Goal: Information Seeking & Learning: Learn about a topic

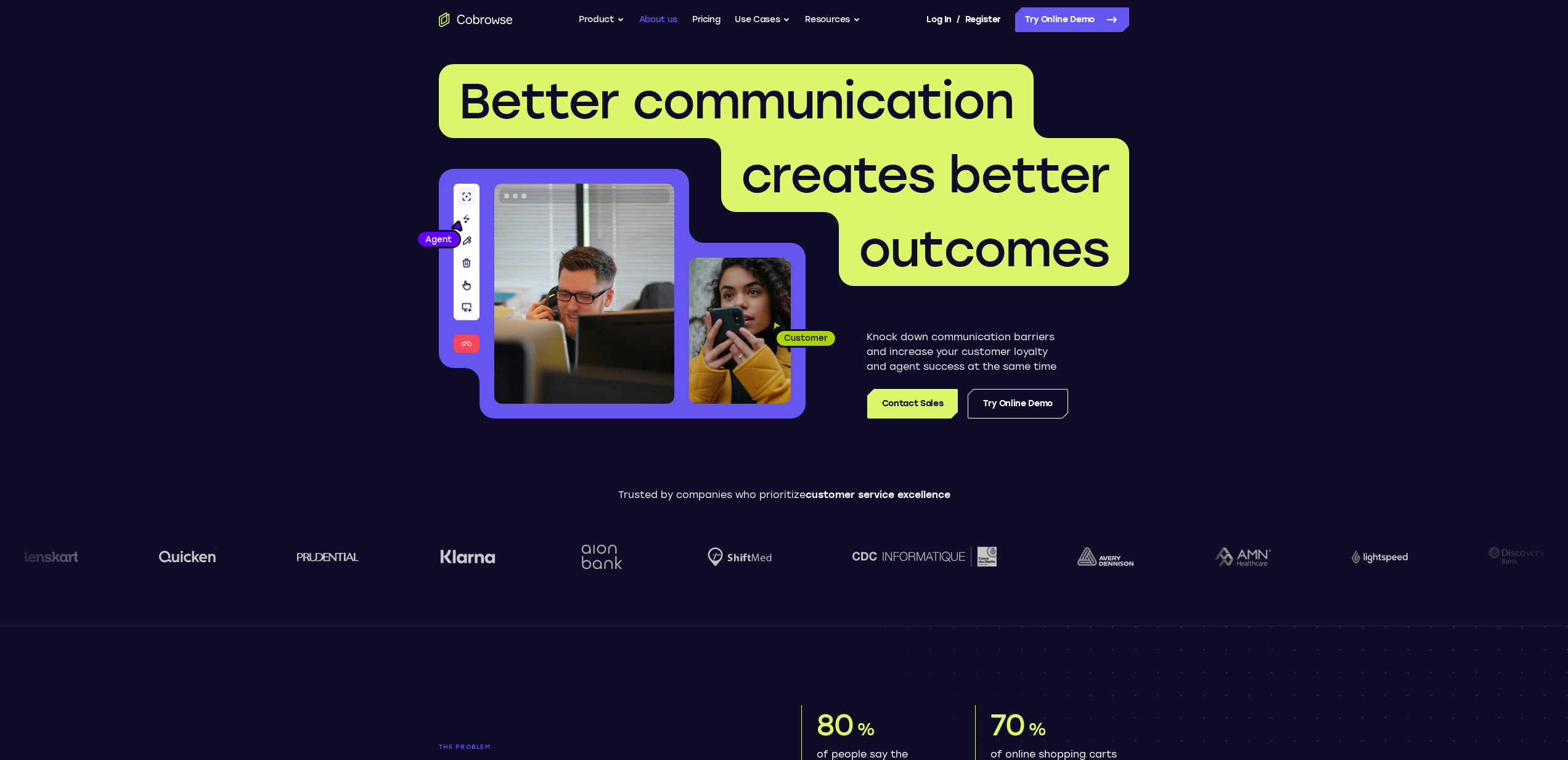
click at [643, 17] on link "About us" at bounding box center [658, 20] width 38 height 24
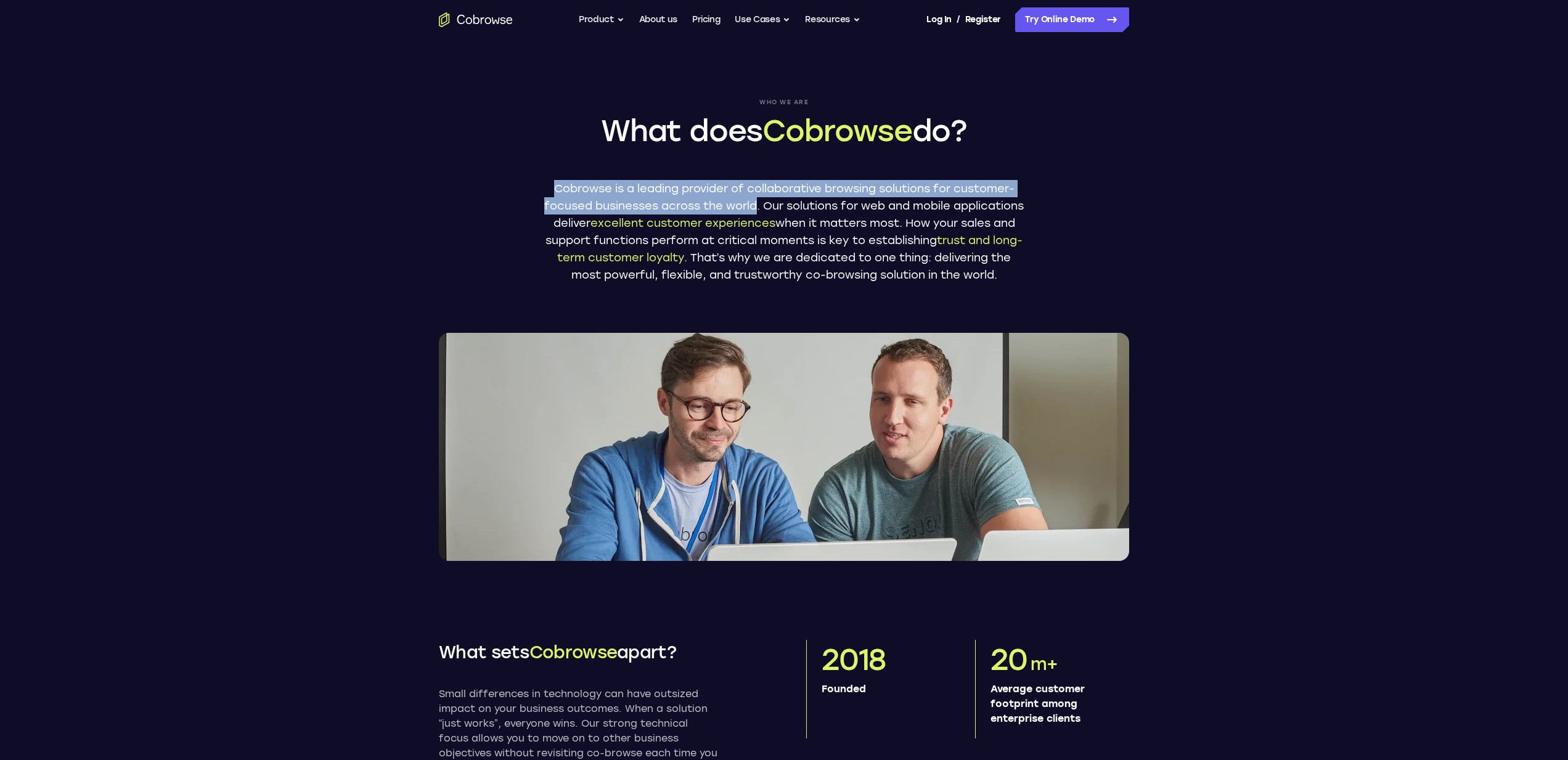
drag, startPoint x: 538, startPoint y: 185, endPoint x: 791, endPoint y: 202, distance: 253.6
click at [791, 202] on div "Who we are What does Cobrowse do? Cobrowse is a leading provider of collaborati…" at bounding box center [784, 300] width 789 height 521
click at [776, 23] on button "Use Cases" at bounding box center [762, 20] width 56 height 24
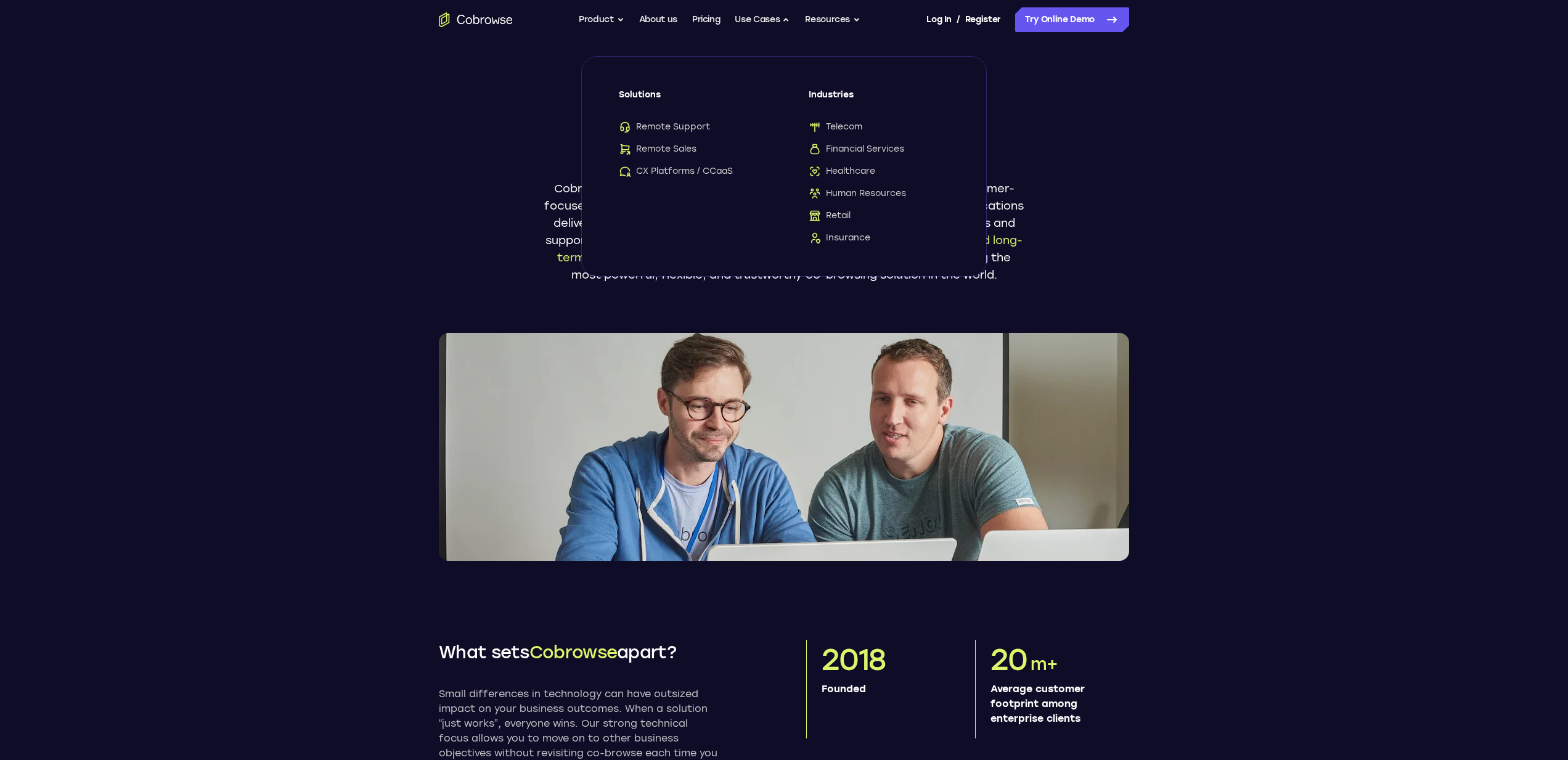
click at [1046, 84] on div "Who we are What does Cobrowse do? Cobrowse is a leading provider of collaborati…" at bounding box center [784, 300] width 789 height 521
